Goal: Check status: Check status

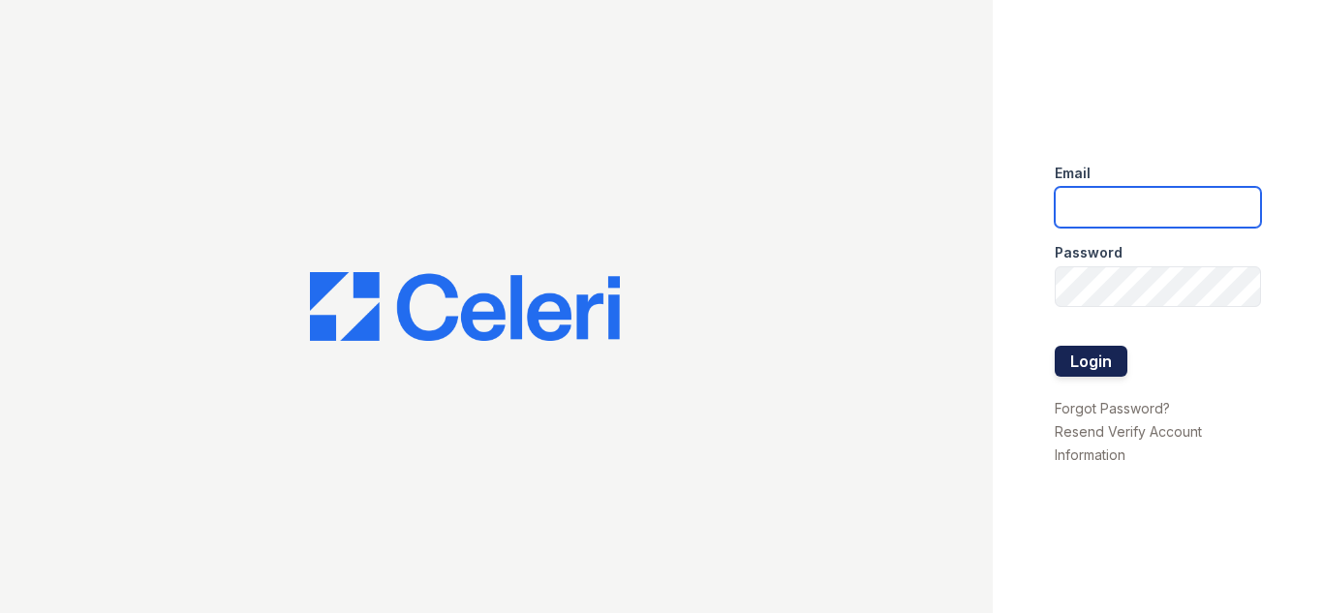
type input "[DOMAIN_NAME][EMAIL_ADDRESS][DOMAIN_NAME]"
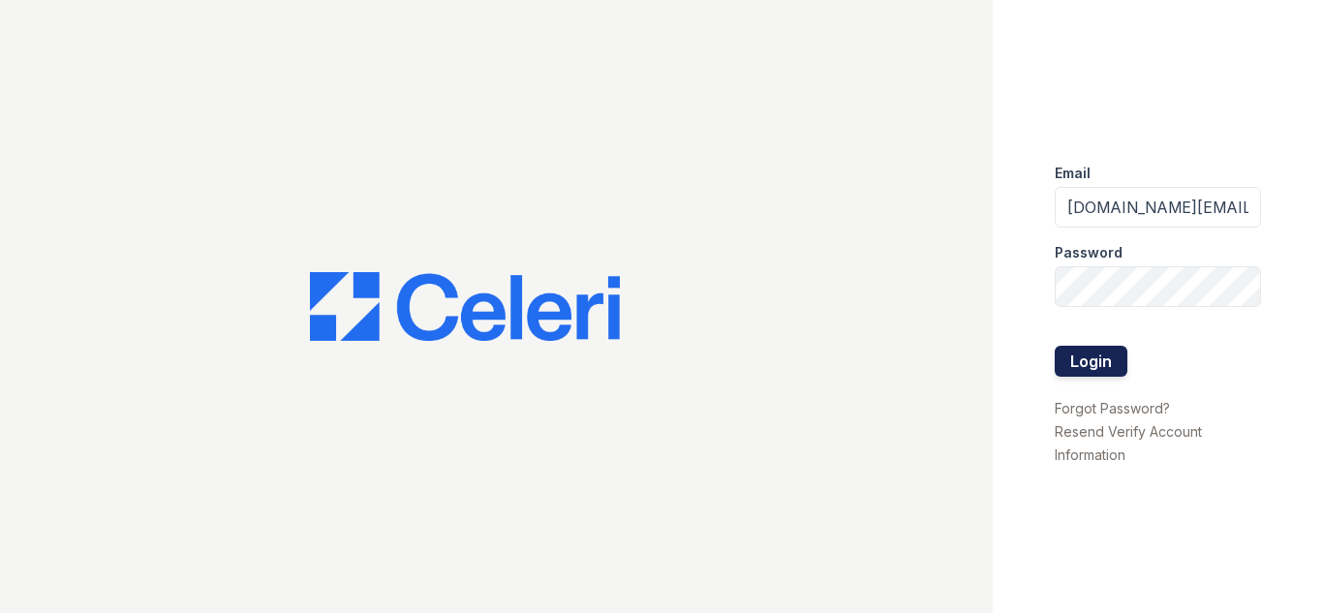
click at [1094, 356] on button "Login" at bounding box center [1091, 361] width 73 height 31
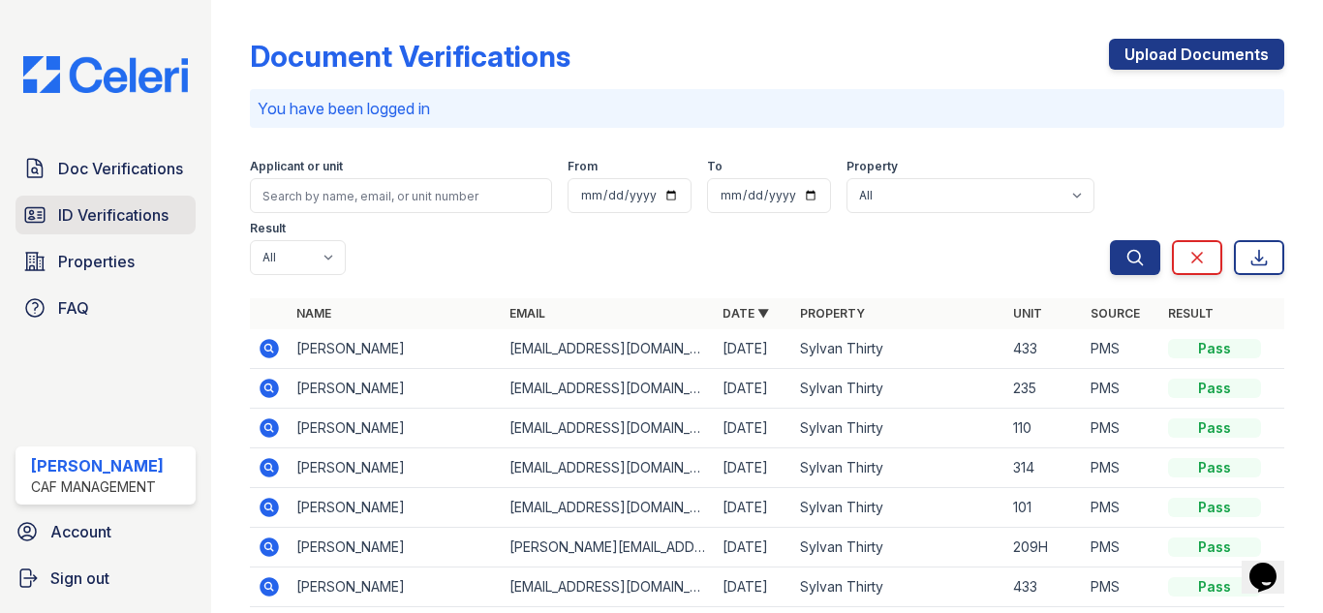
click at [101, 210] on span "ID Verifications" at bounding box center [113, 214] width 110 height 23
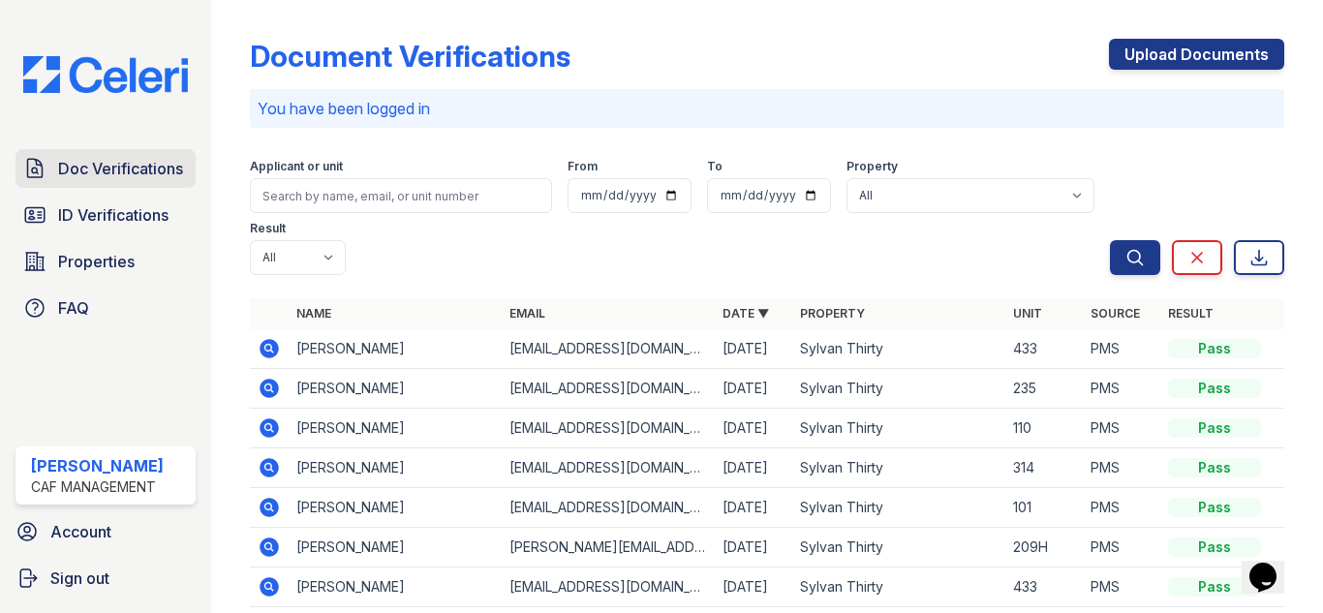
click at [118, 160] on span "Doc Verifications" at bounding box center [120, 168] width 125 height 23
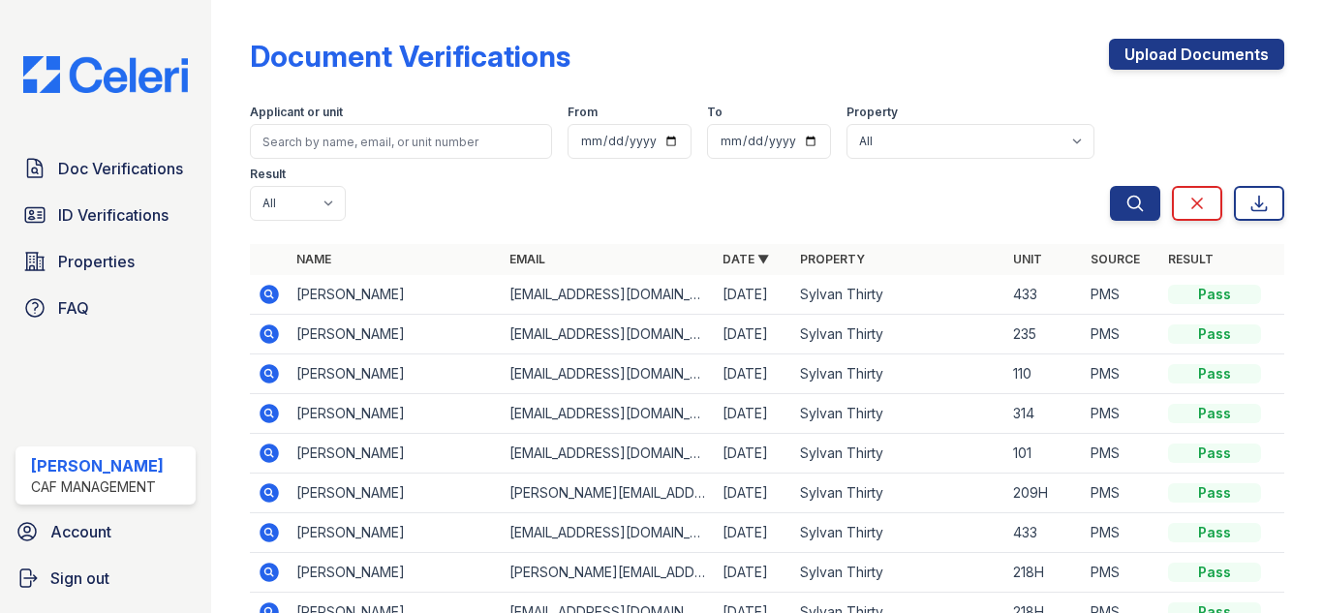
click at [118, 160] on span "Doc Verifications" at bounding box center [120, 168] width 125 height 23
click at [150, 180] on link "Doc Verifications" at bounding box center [105, 168] width 180 height 39
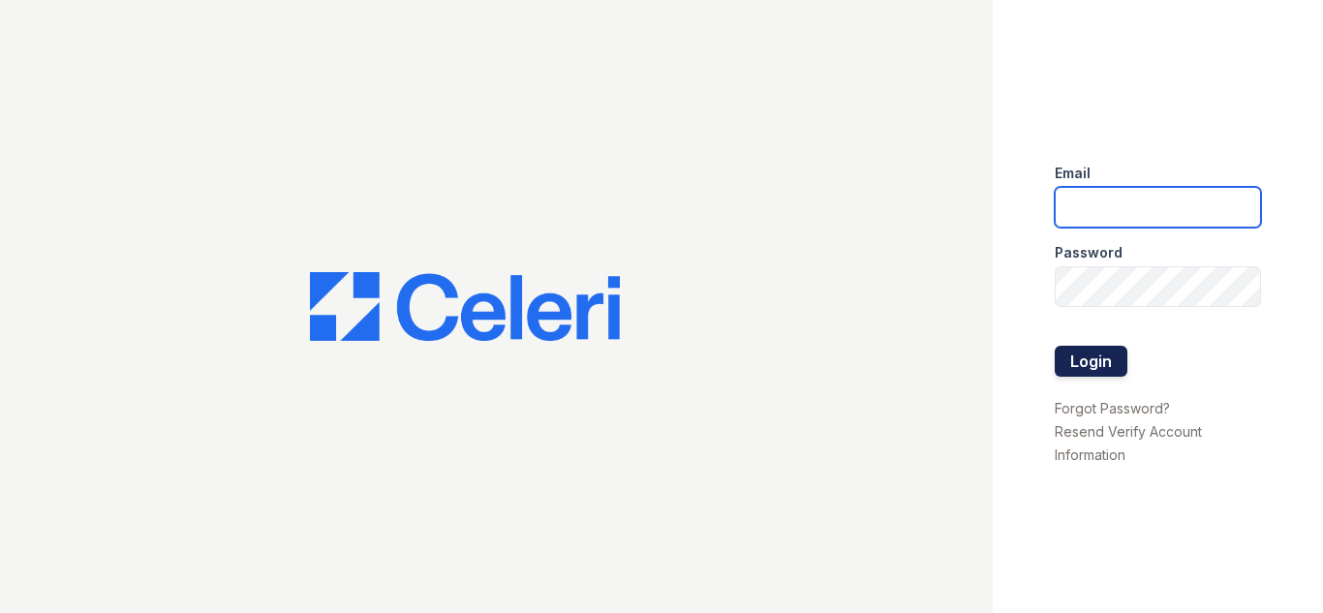
type input "[DOMAIN_NAME][EMAIL_ADDRESS][DOMAIN_NAME]"
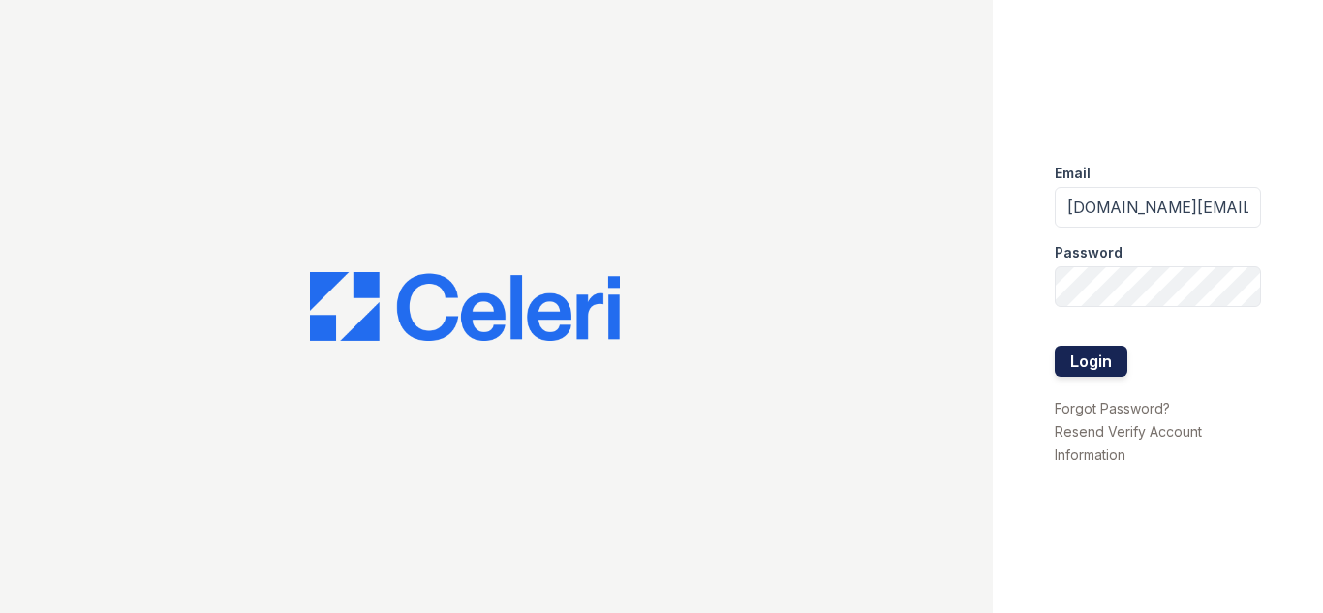
click at [1087, 360] on button "Login" at bounding box center [1091, 361] width 73 height 31
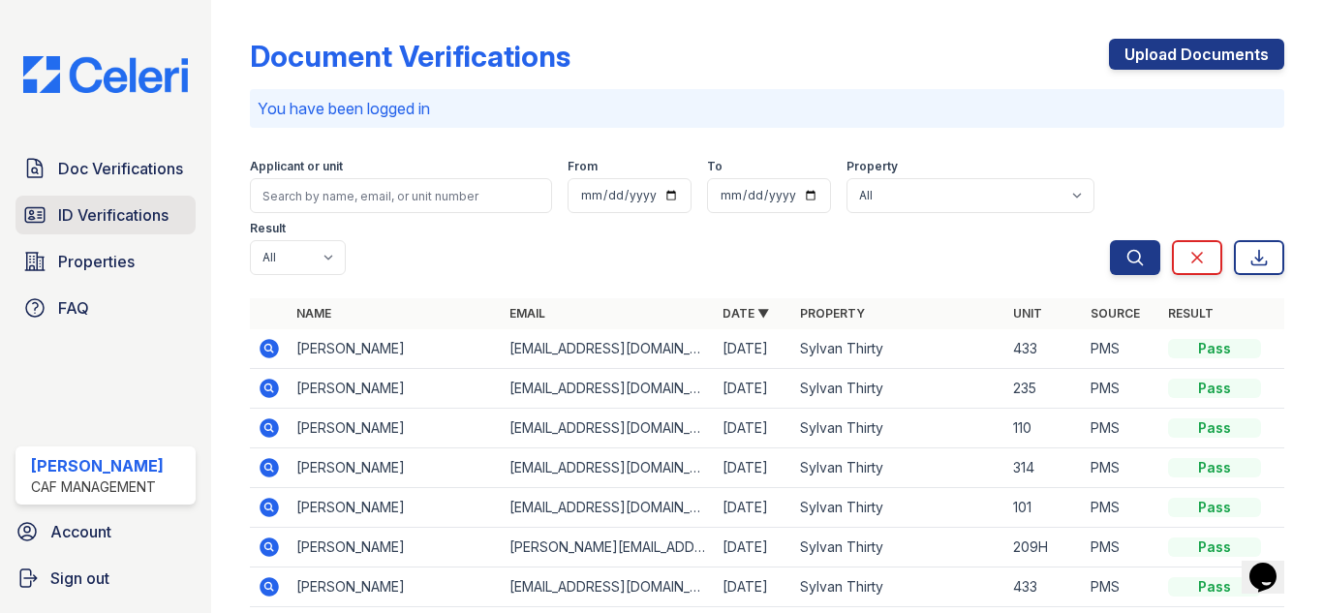
click at [164, 203] on span "ID Verifications" at bounding box center [113, 214] width 110 height 23
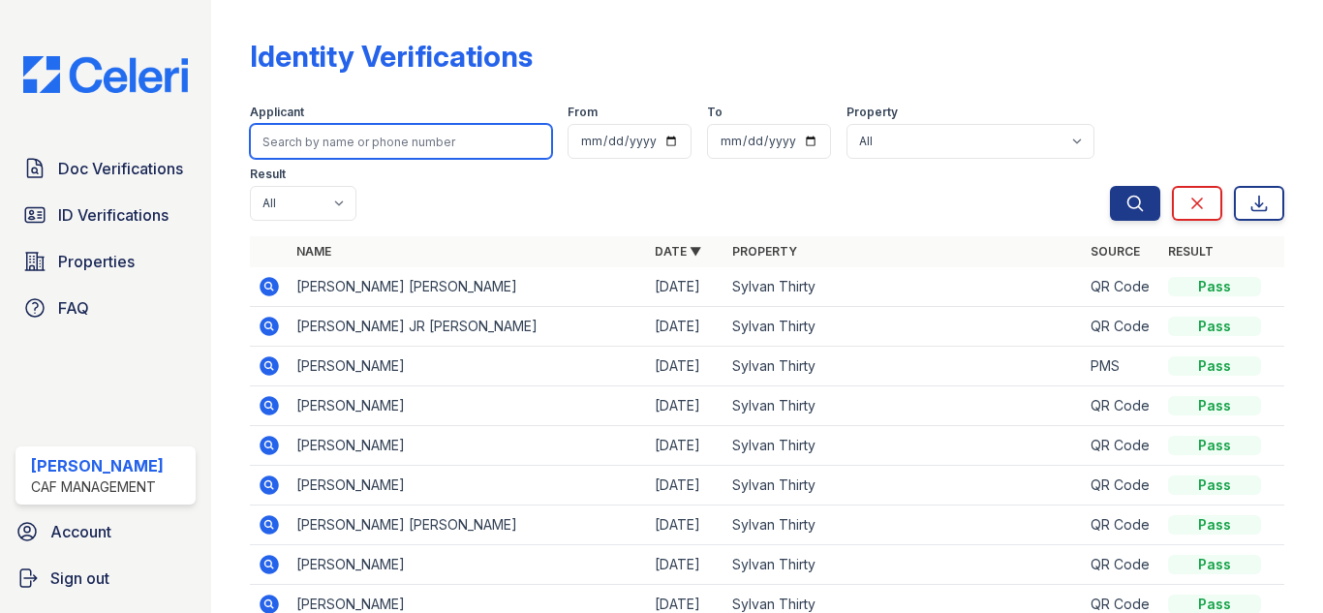
click at [467, 151] on input "search" at bounding box center [401, 141] width 302 height 35
type input "elizabeth"
click at [1110, 186] on button "Search" at bounding box center [1135, 203] width 50 height 35
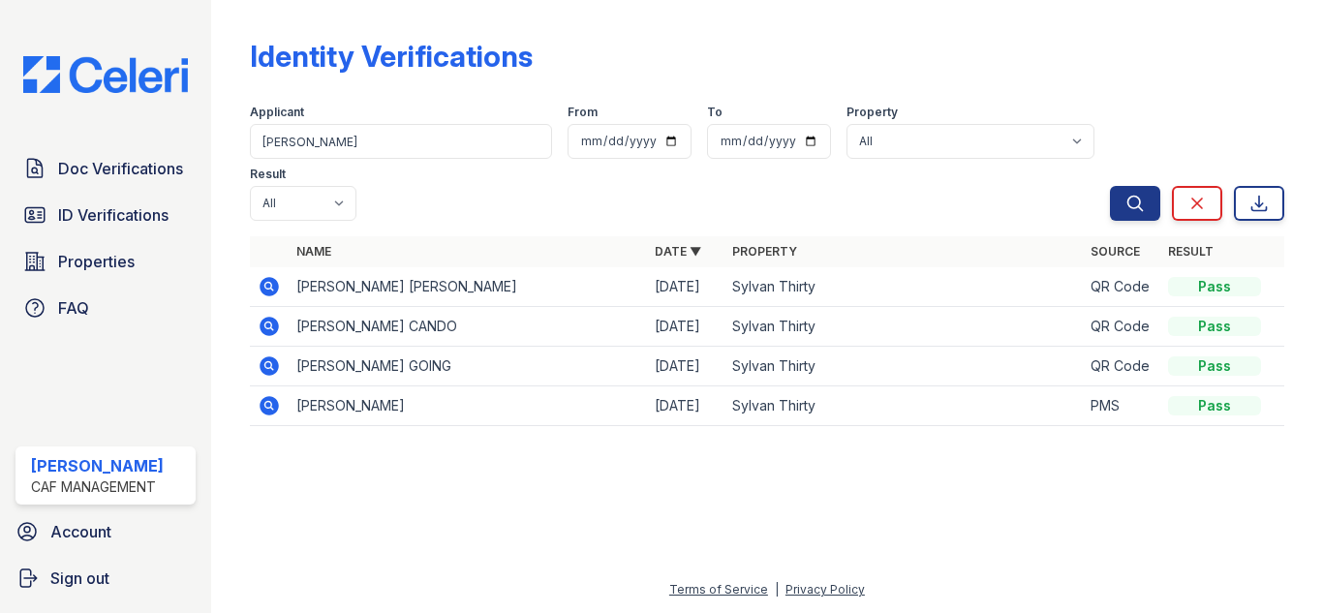
click at [275, 291] on icon at bounding box center [269, 286] width 19 height 19
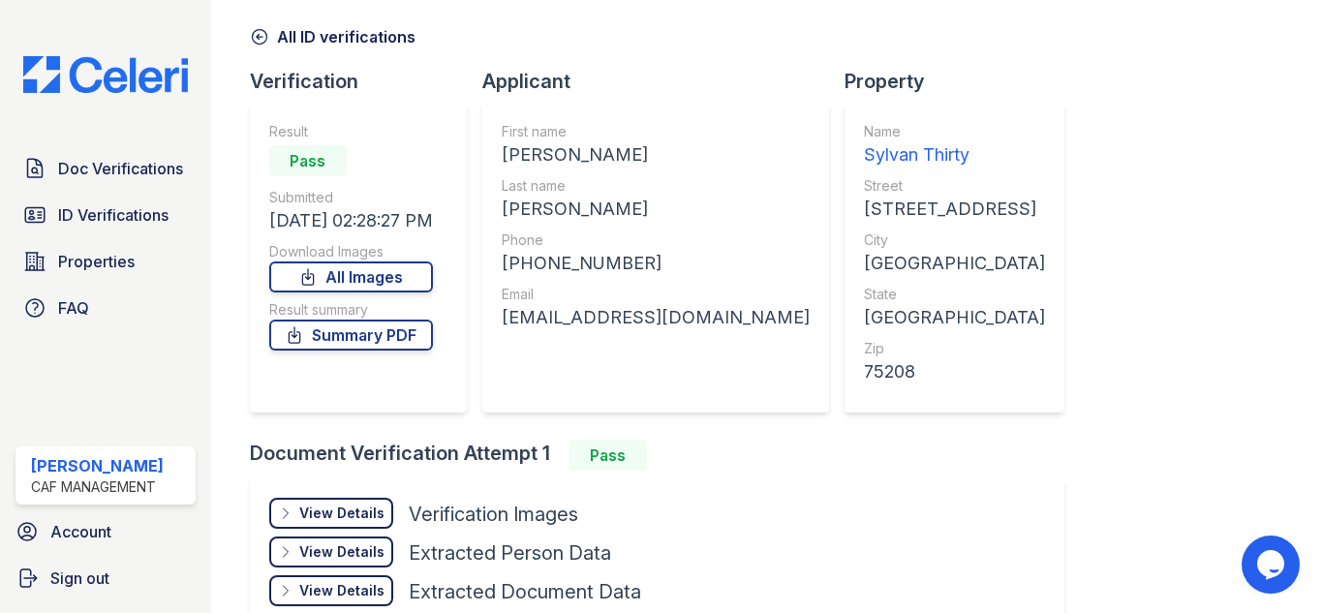
scroll to position [97, 0]
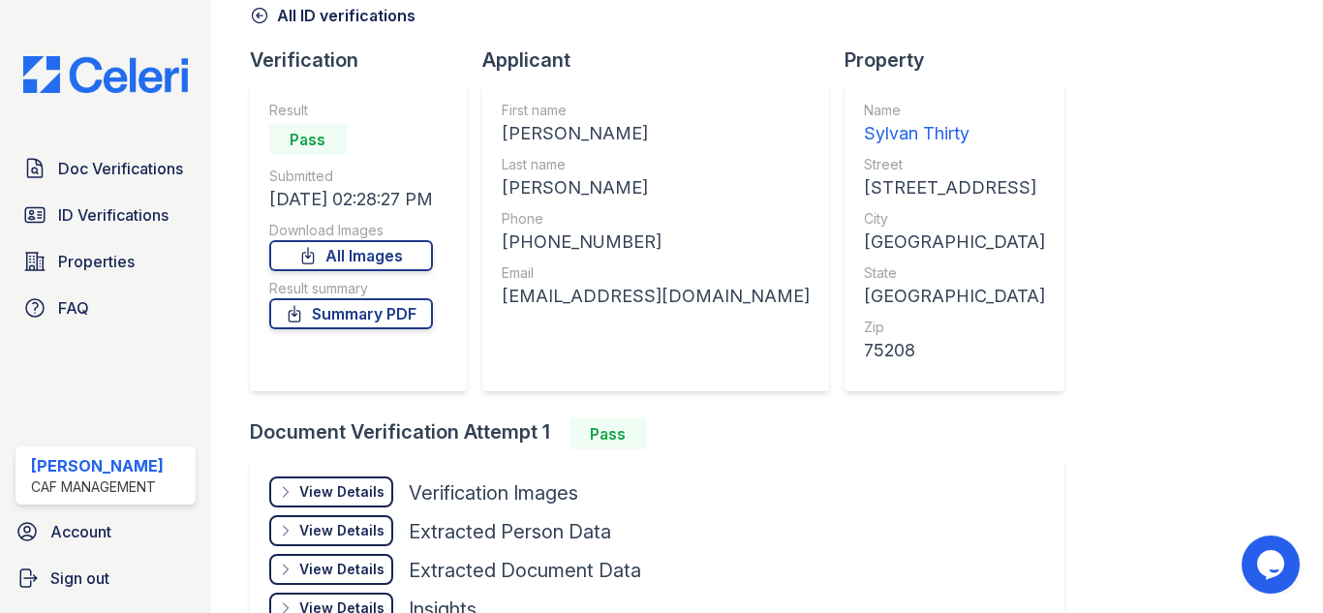
click at [283, 15] on link "All ID verifications" at bounding box center [333, 15] width 166 height 23
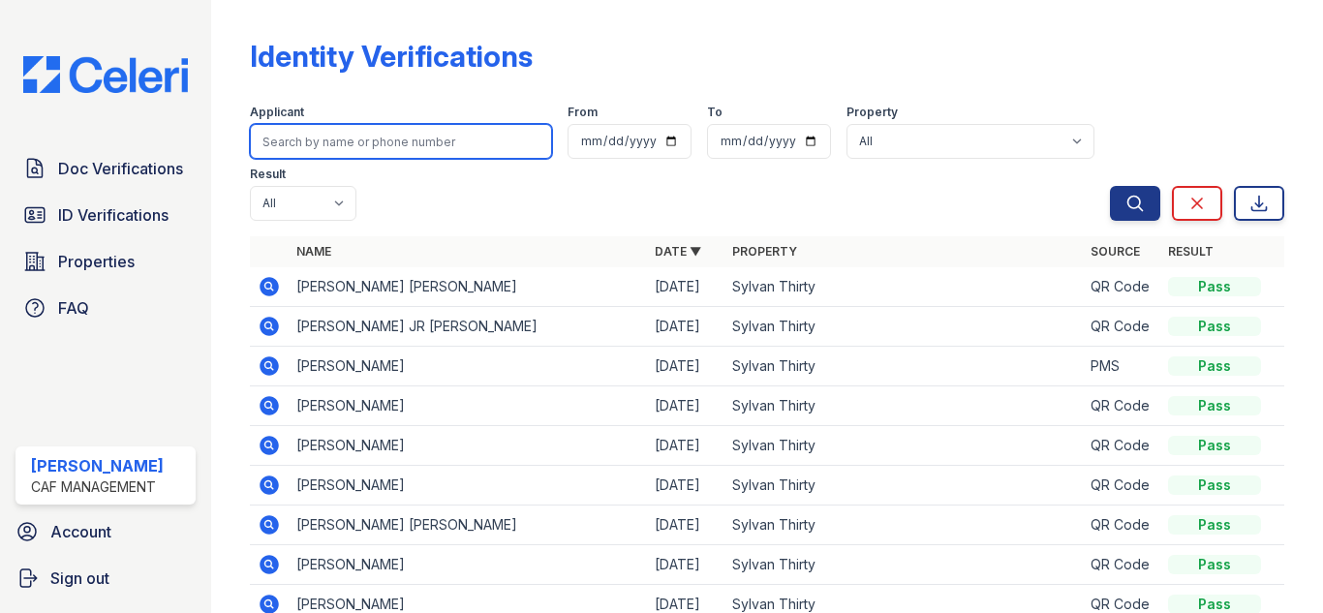
click at [345, 140] on input "search" at bounding box center [401, 141] width 302 height 35
type input "elizabeth"
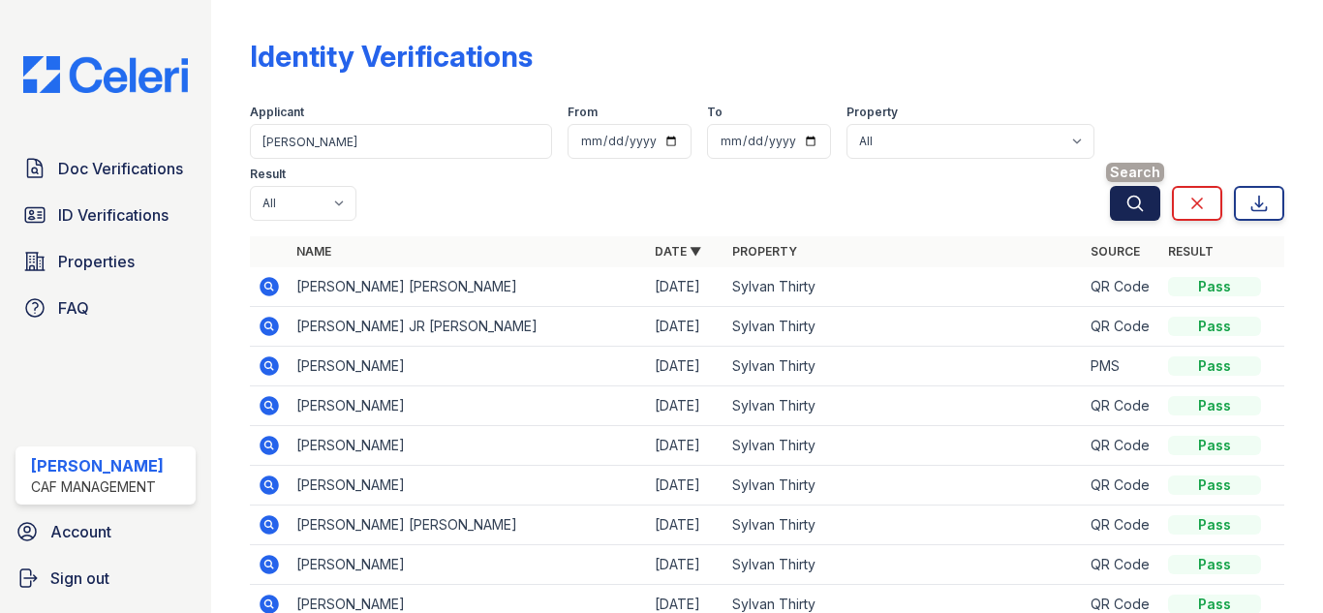
click at [1125, 194] on icon "submit" at bounding box center [1134, 203] width 19 height 19
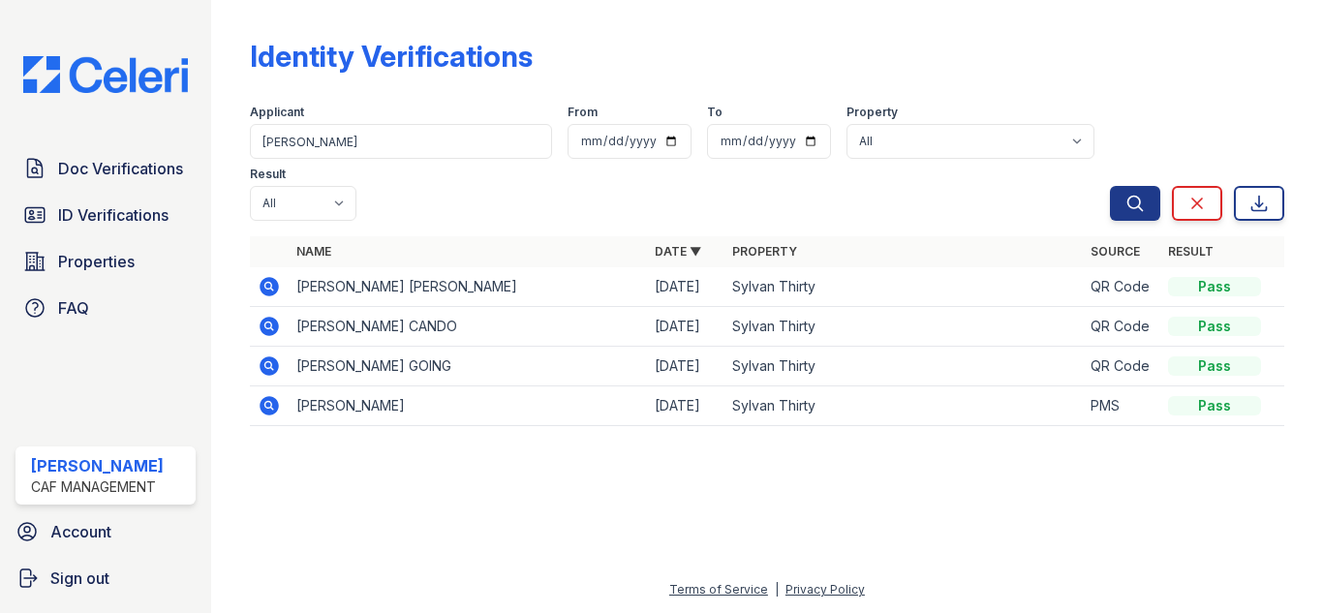
click at [262, 407] on icon at bounding box center [269, 405] width 19 height 19
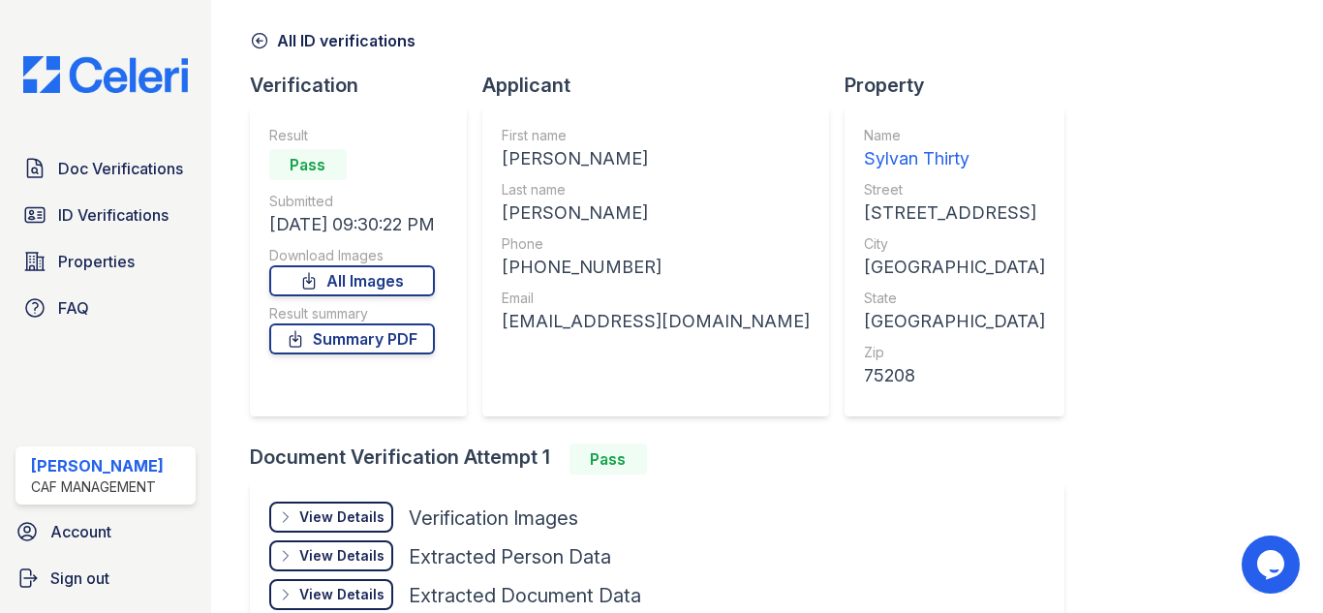
scroll to position [194, 0]
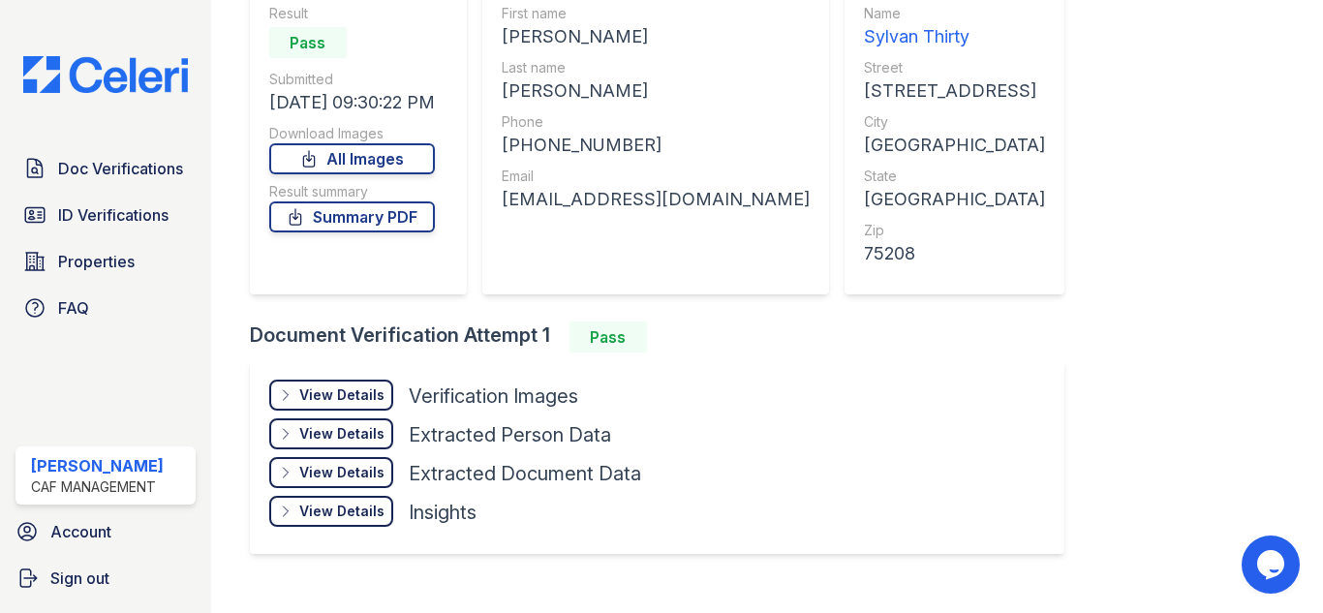
click at [335, 396] on div "View Details" at bounding box center [341, 394] width 85 height 19
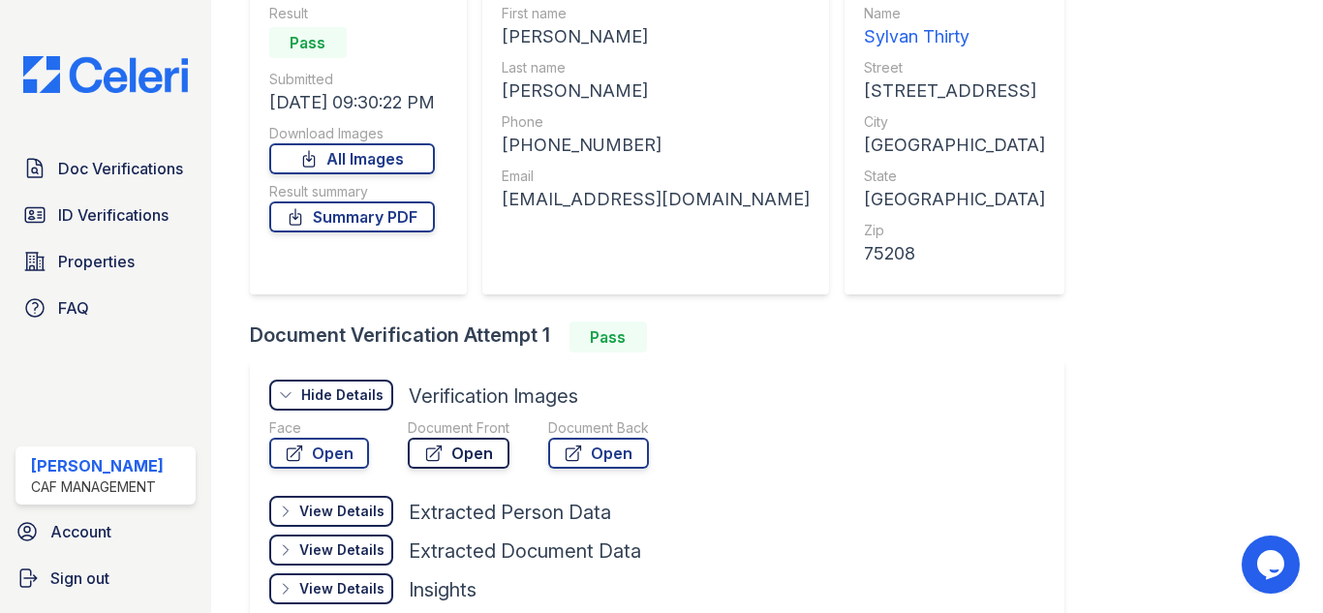
click at [477, 453] on link "Open" at bounding box center [459, 453] width 102 height 31
